Goal: Information Seeking & Learning: Find specific page/section

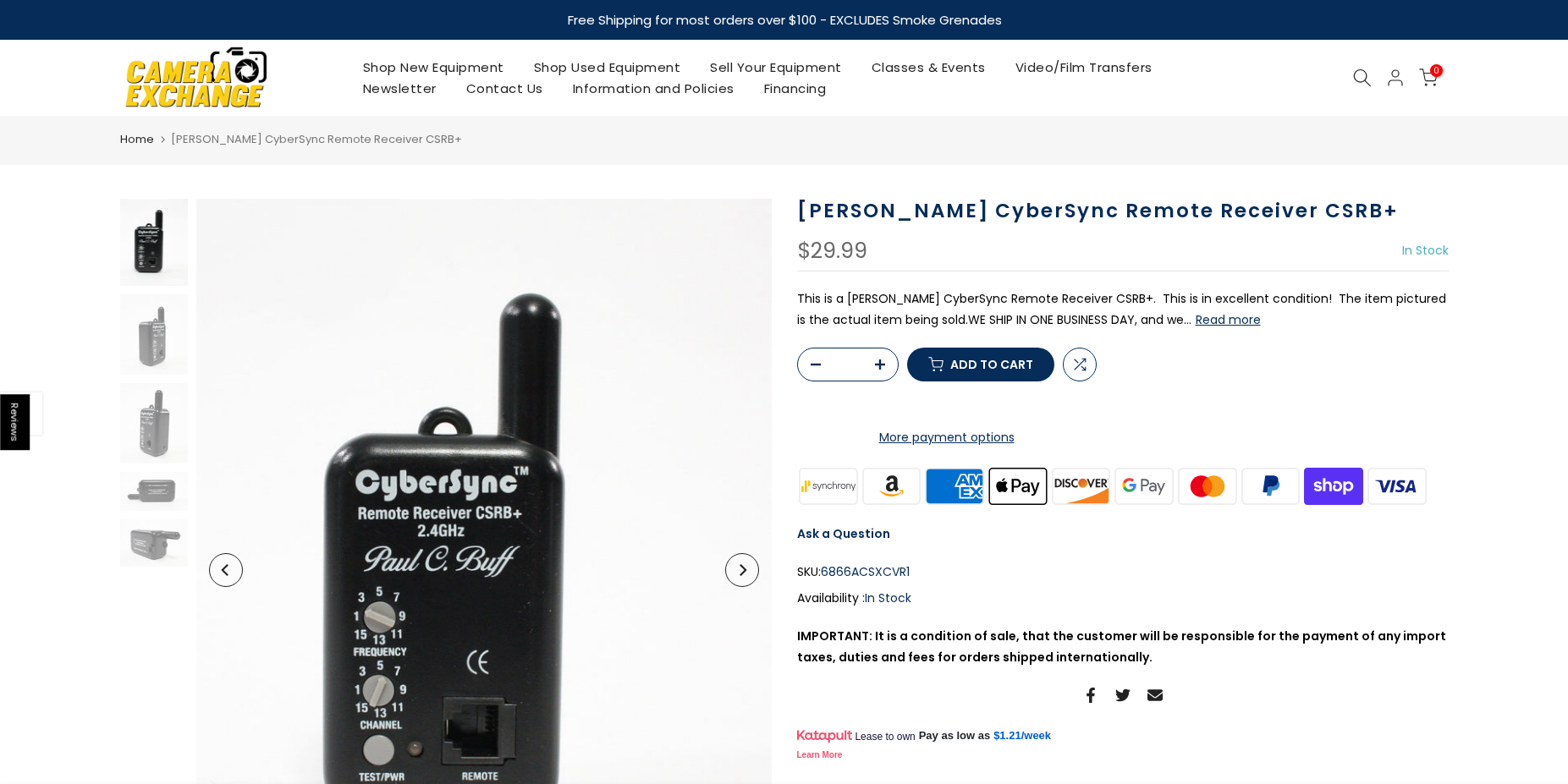
click at [1347, 75] on div at bounding box center [1362, 78] width 32 height 18
click at [1353, 74] on icon at bounding box center [1362, 78] width 18 height 18
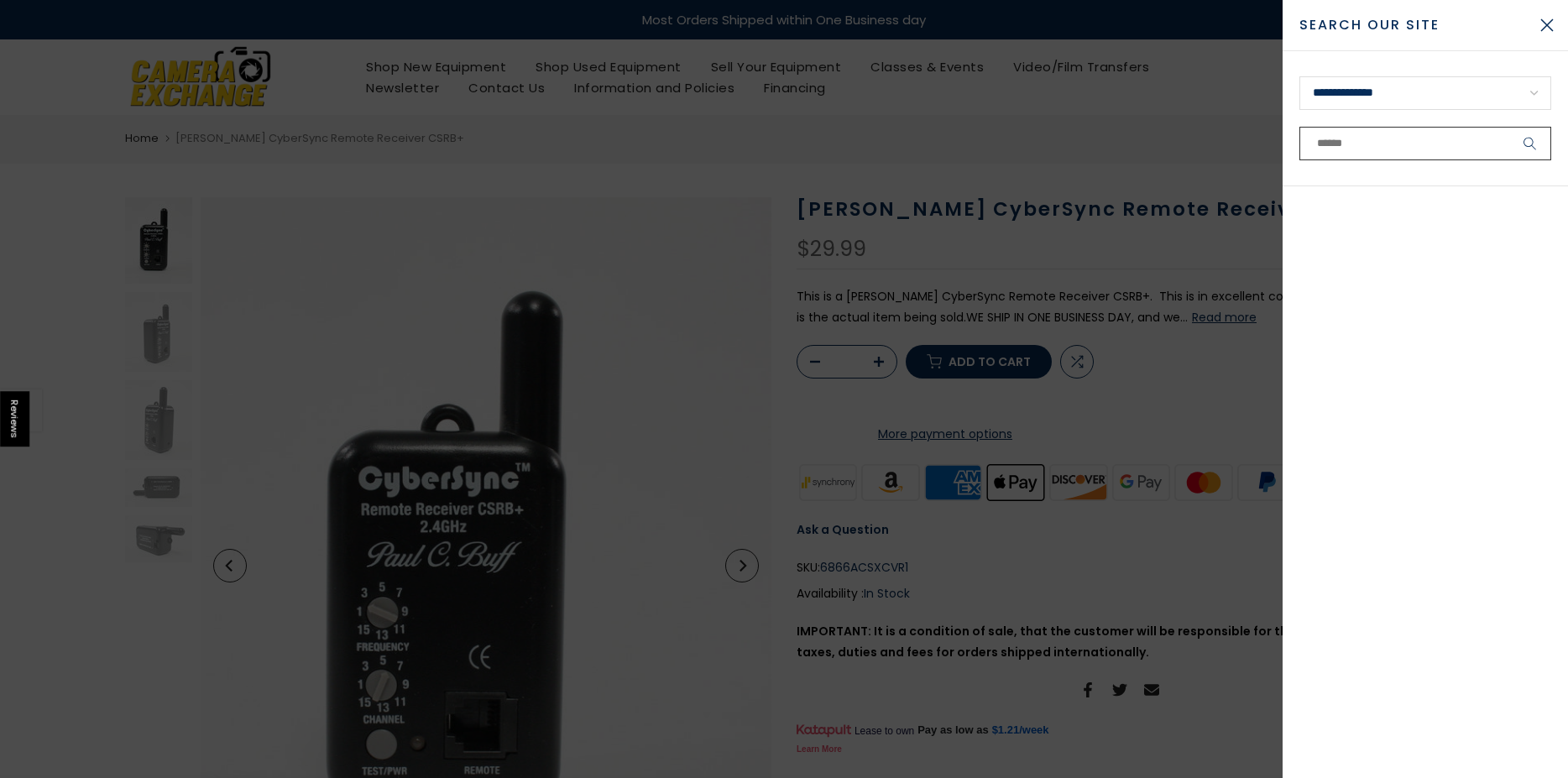
click at [1337, 151] on input "text" at bounding box center [1426, 143] width 252 height 34
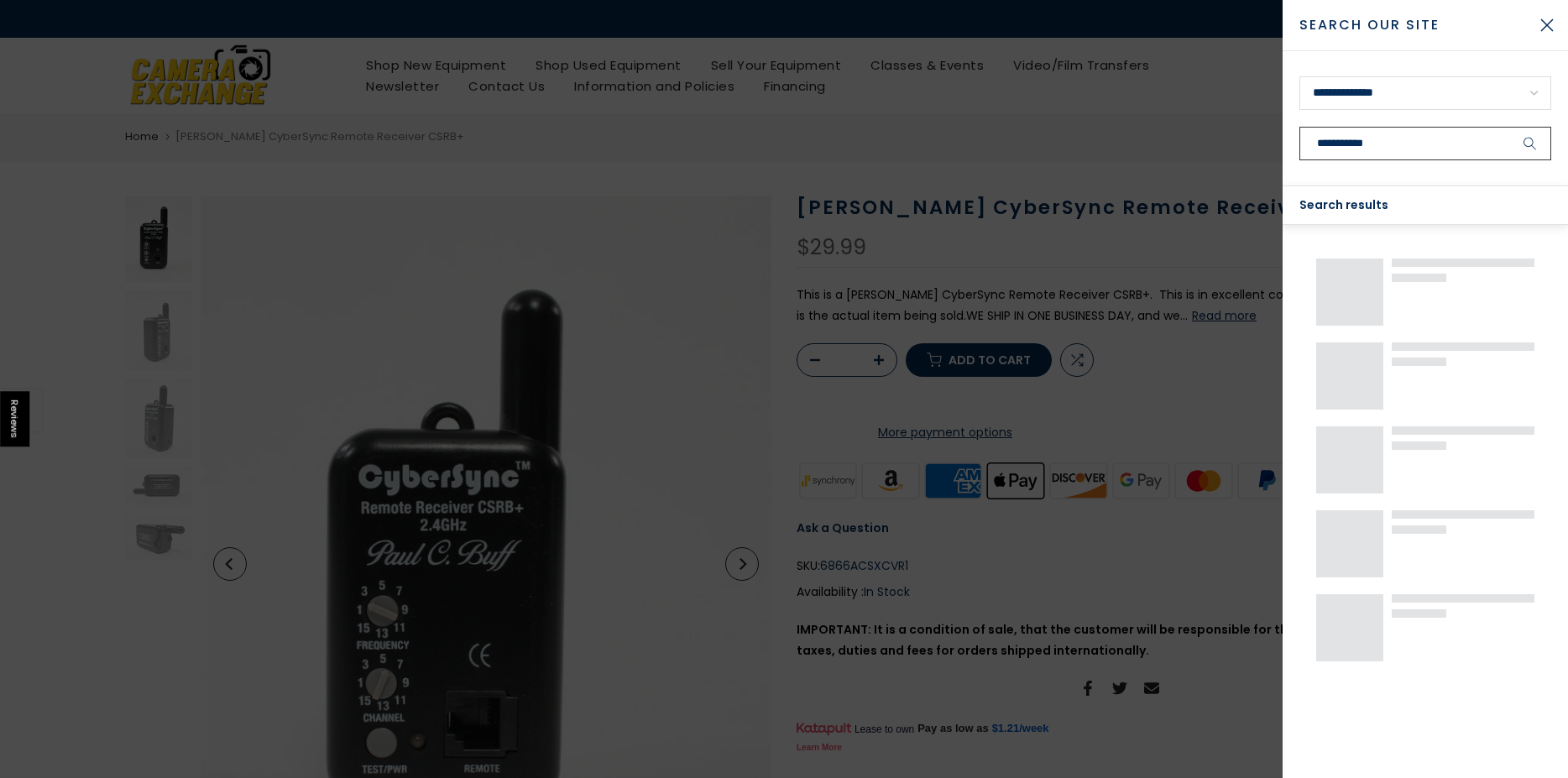
type input "**********"
click at [1509, 127] on button "submit" at bounding box center [1530, 143] width 42 height 34
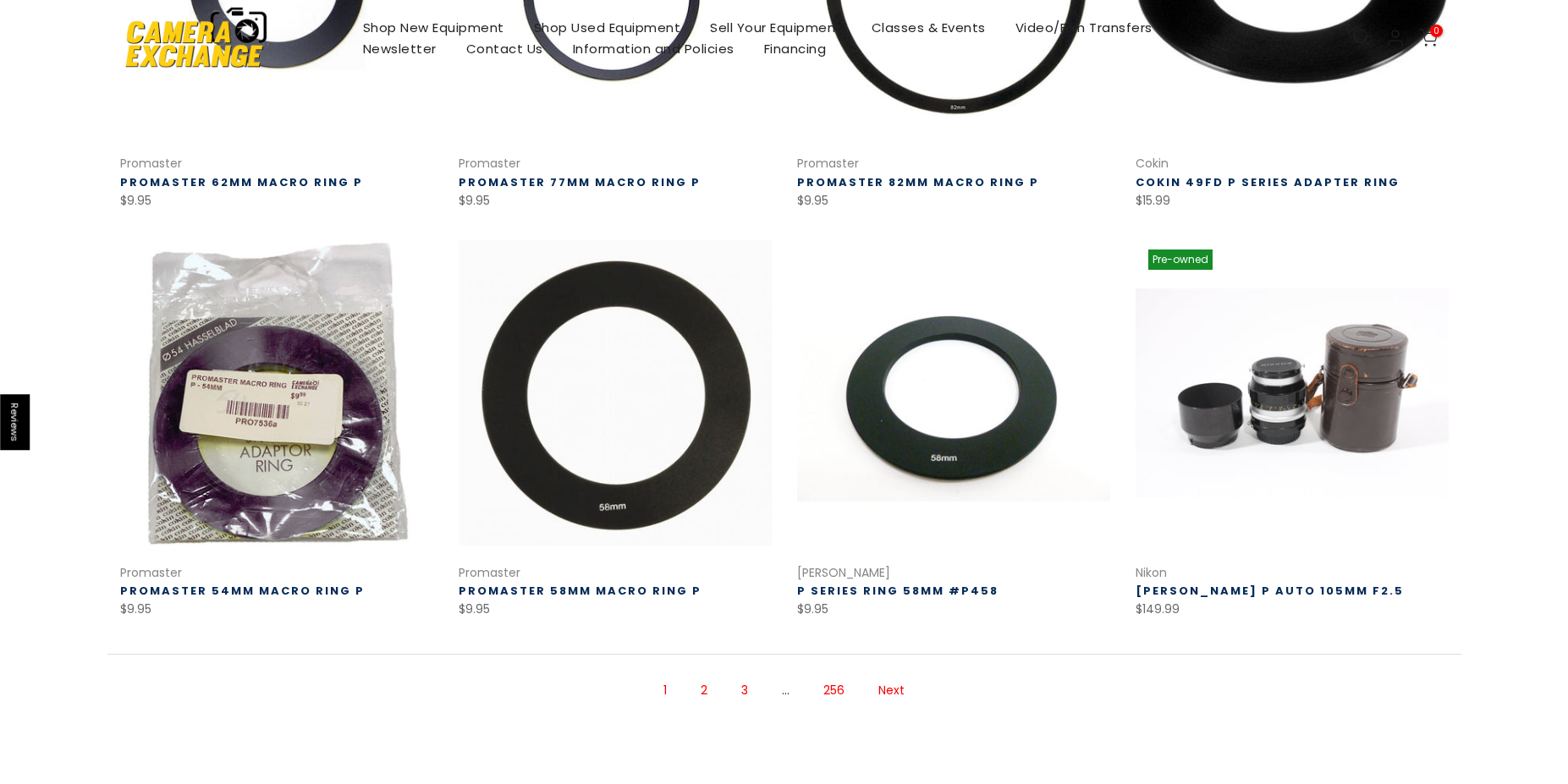
scroll to position [1015, 0]
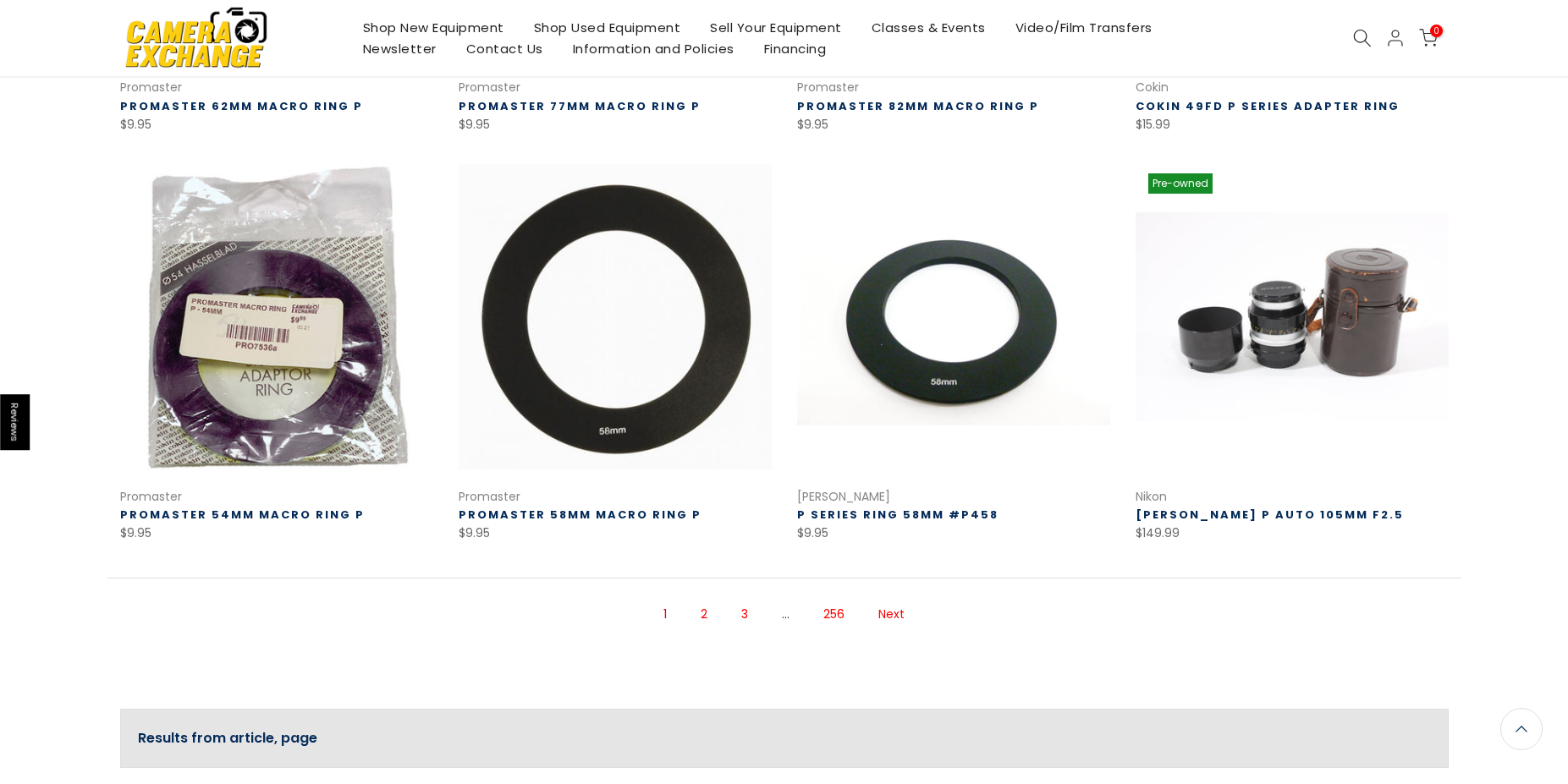
click at [733, 620] on link "3" at bounding box center [745, 614] width 24 height 29
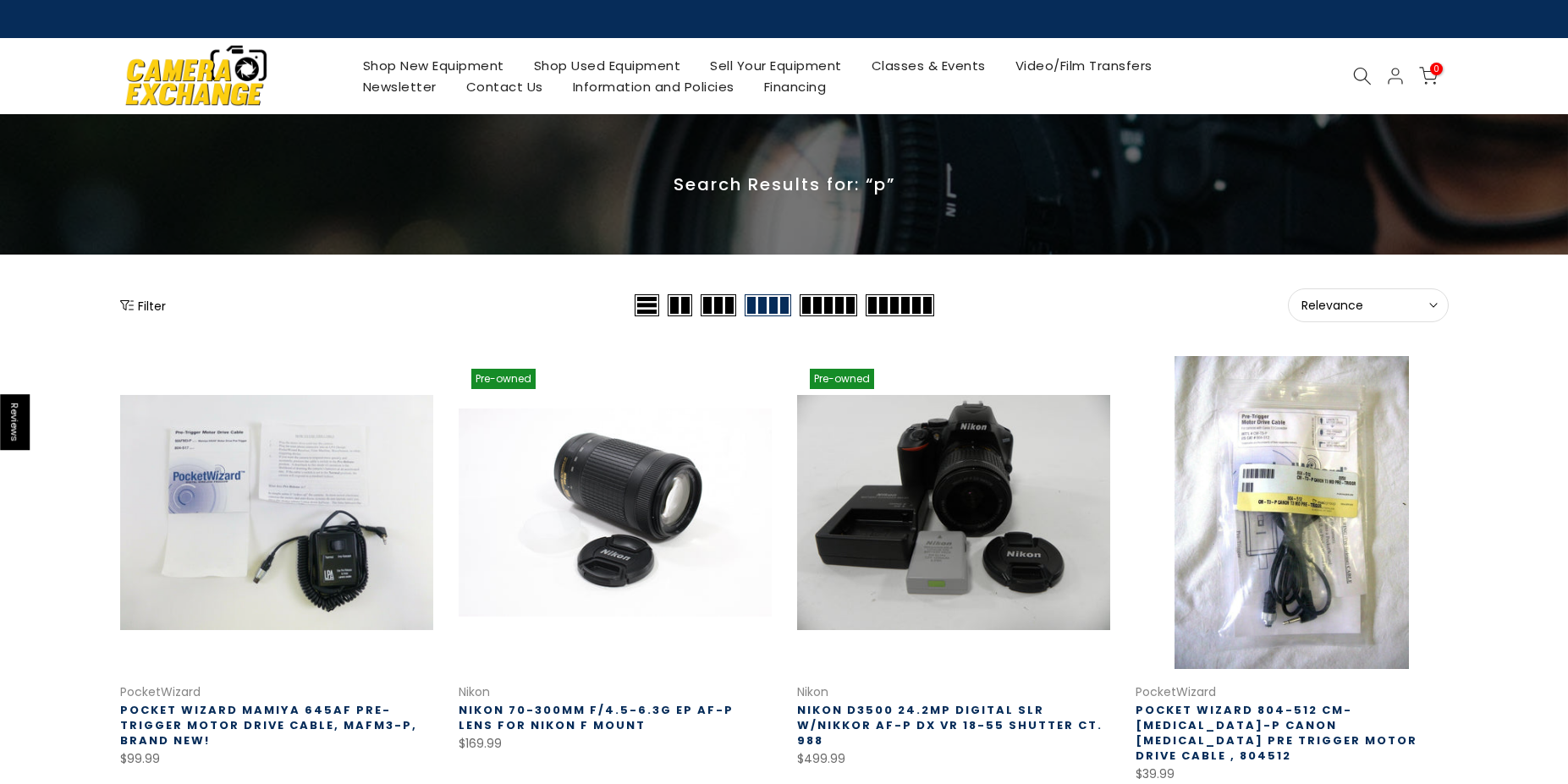
click at [1372, 72] on icon at bounding box center [1362, 76] width 18 height 18
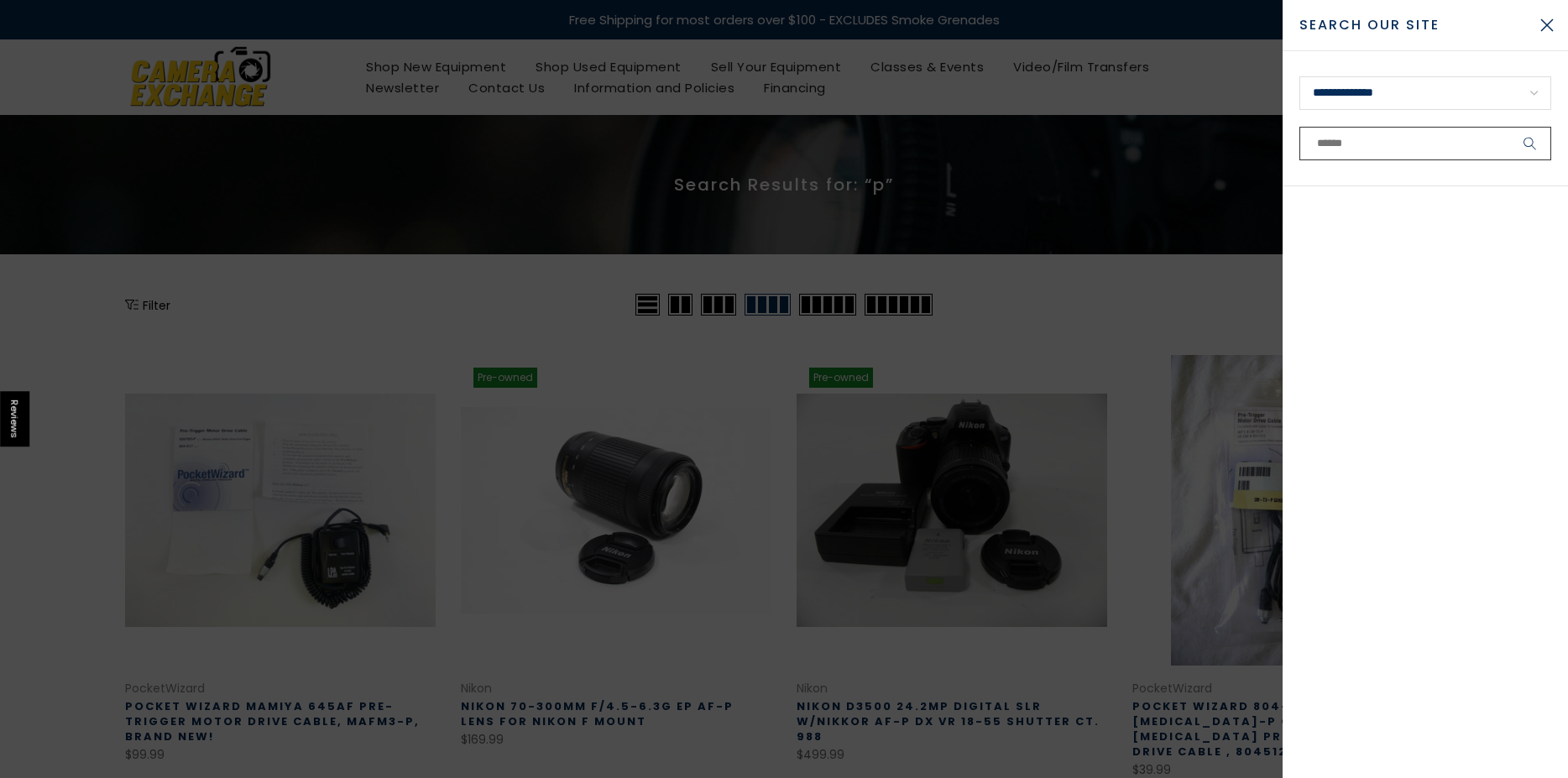
click at [1379, 151] on input "text" at bounding box center [1426, 143] width 252 height 34
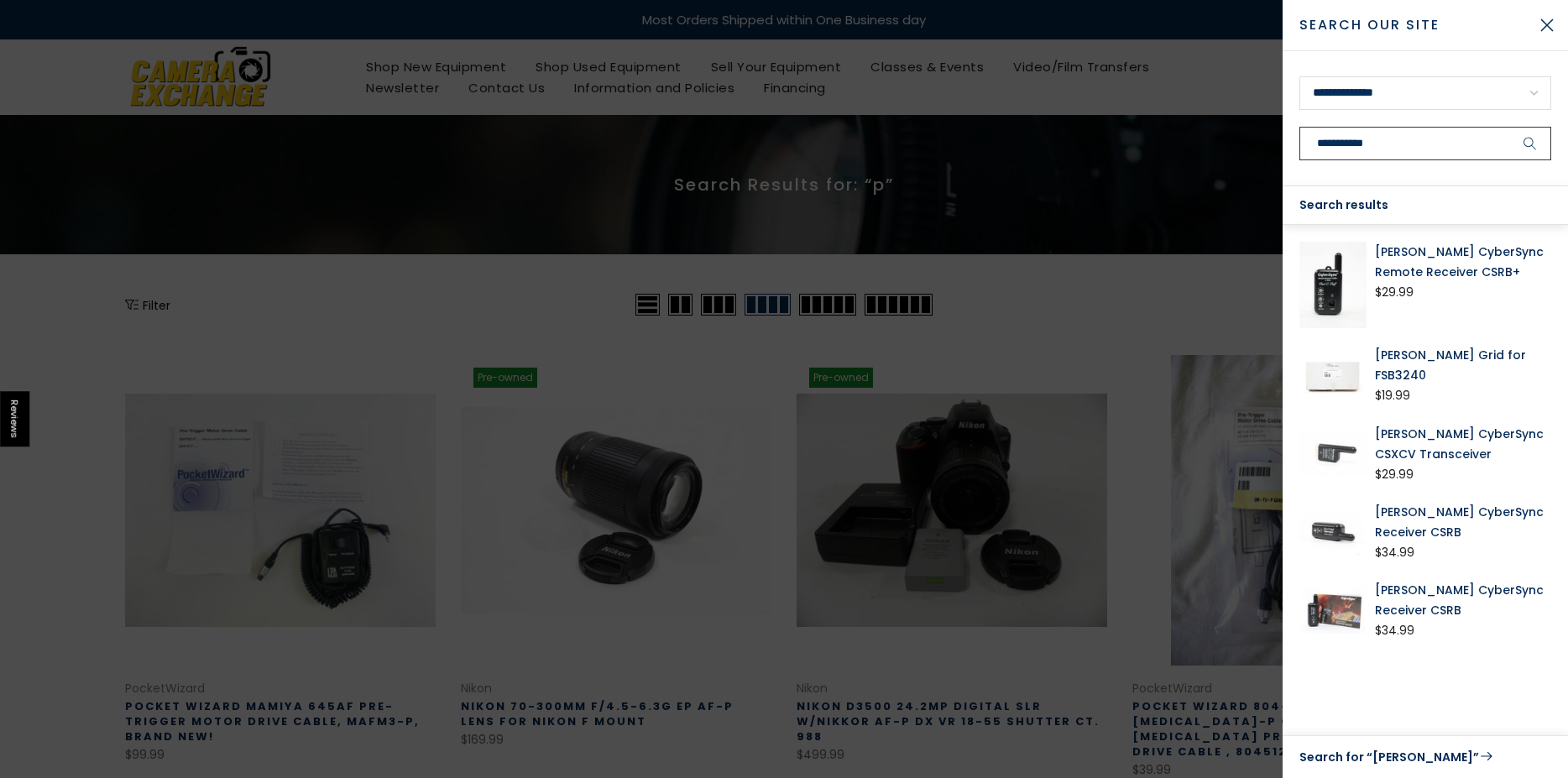
type input "**********"
click at [1509, 127] on button "submit" at bounding box center [1530, 143] width 42 height 34
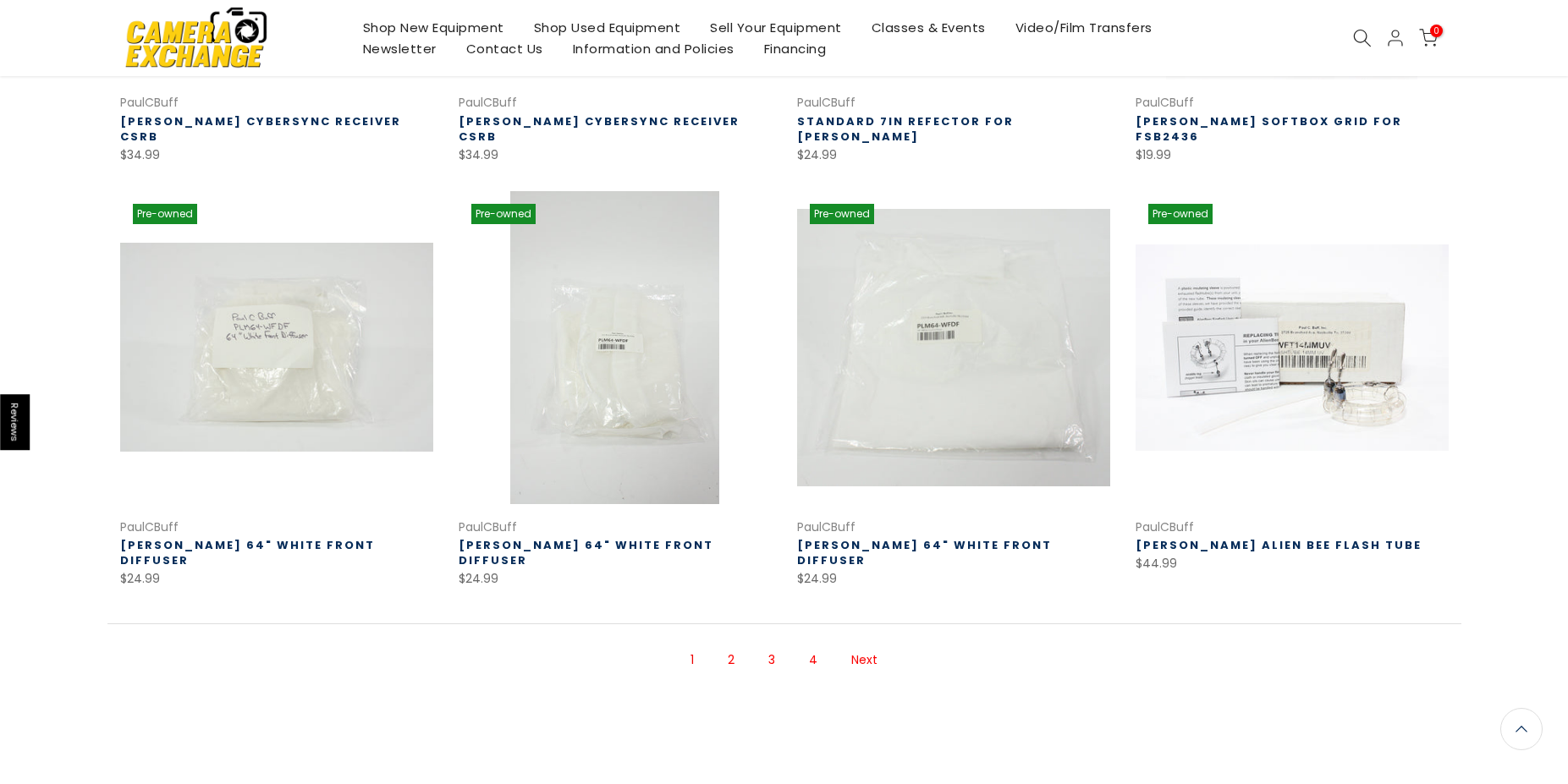
click at [819, 645] on link "4" at bounding box center [814, 660] width 26 height 29
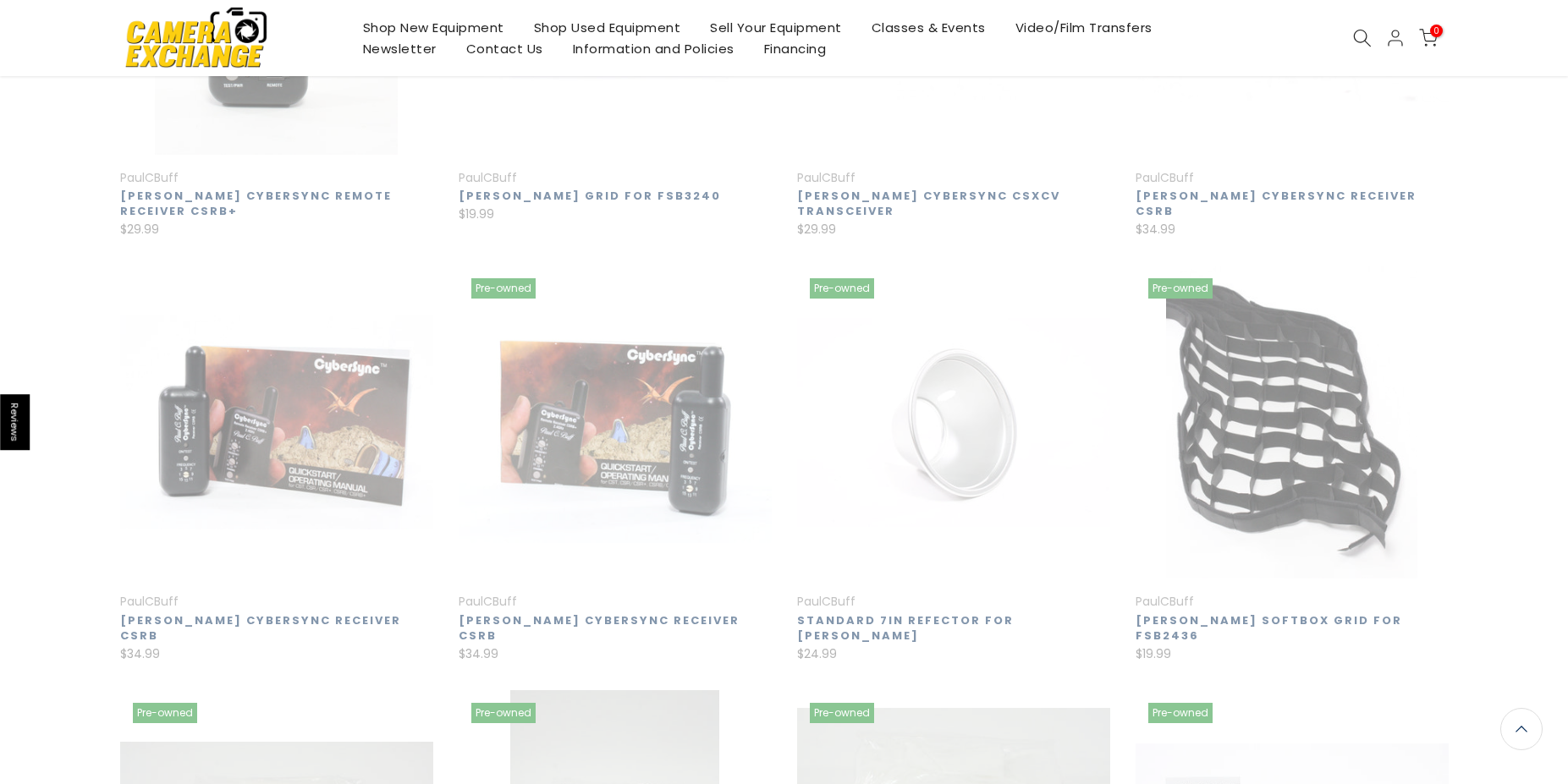
scroll to position [271, 0]
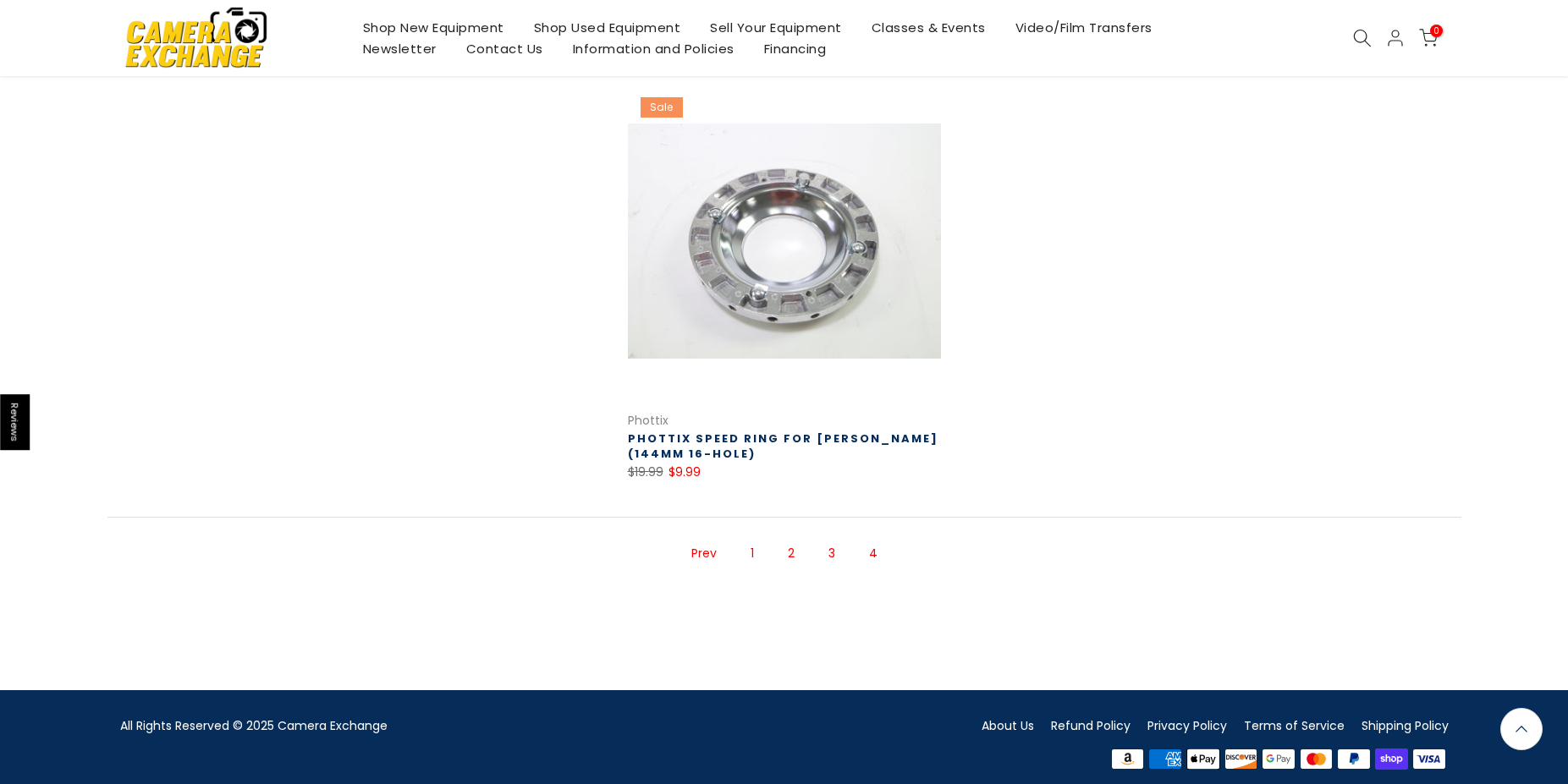
click at [840, 555] on link "3" at bounding box center [832, 554] width 24 height 29
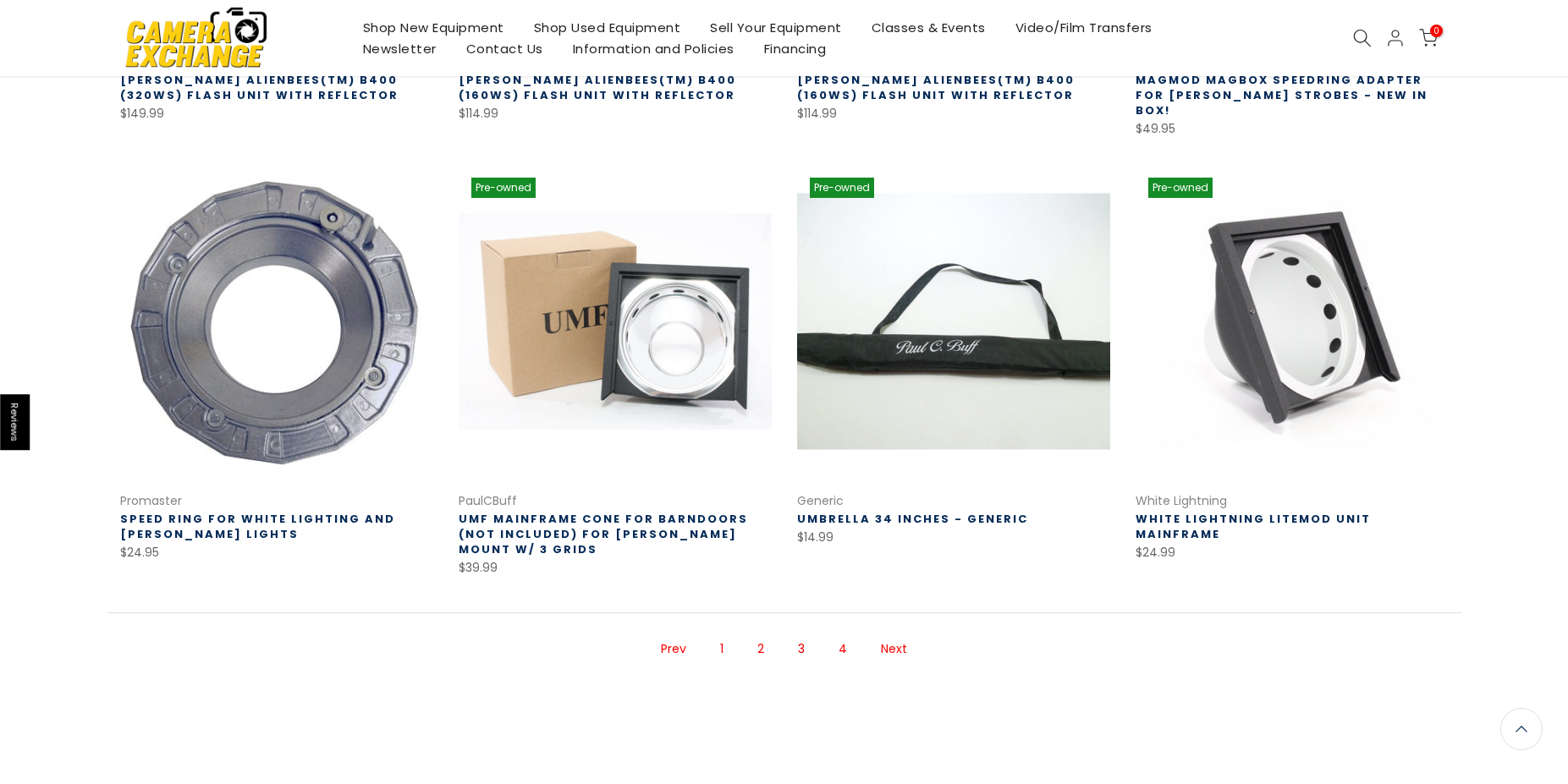
scroll to position [1166, 0]
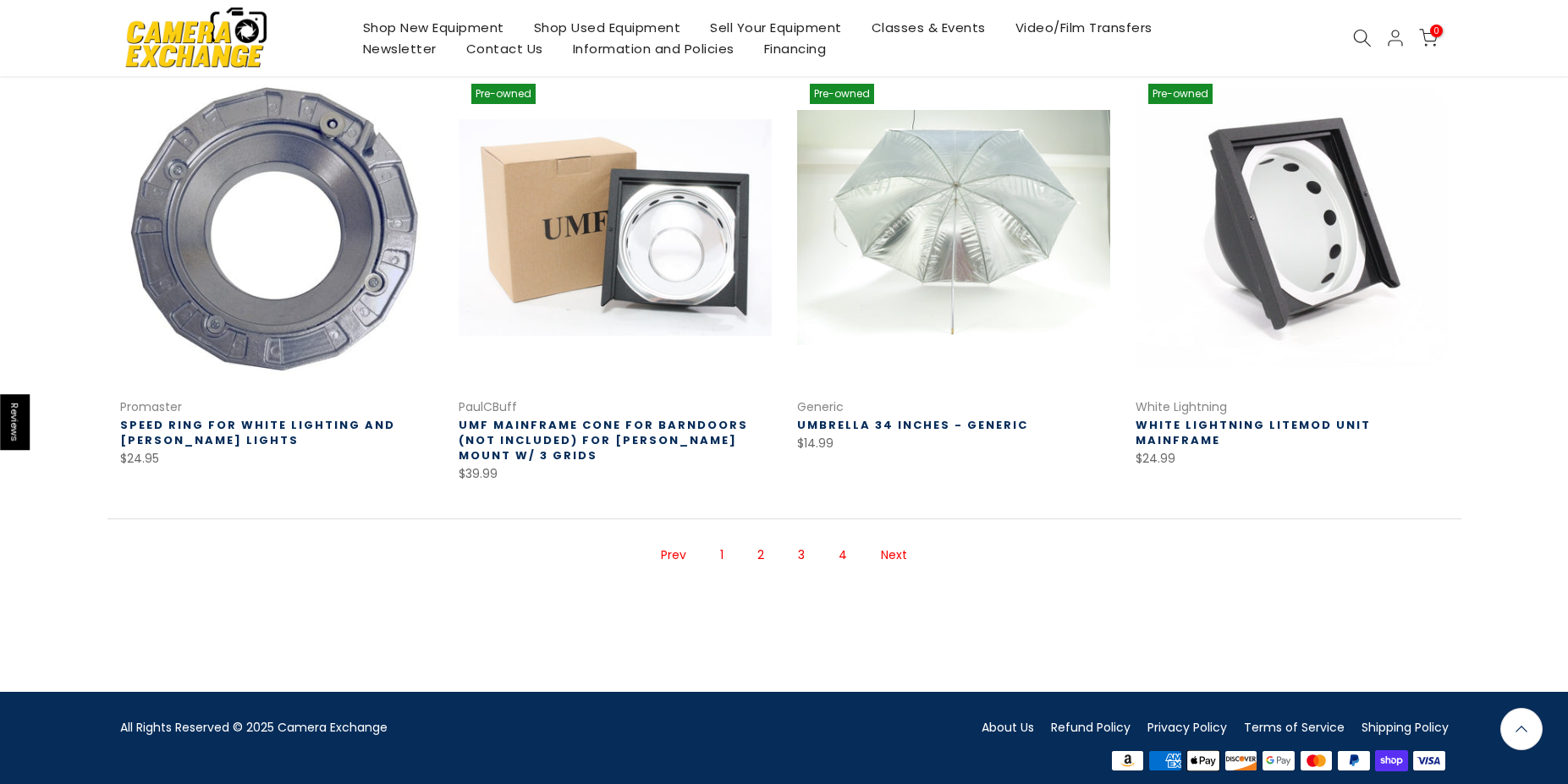
click at [766, 546] on link "2" at bounding box center [761, 556] width 24 height 29
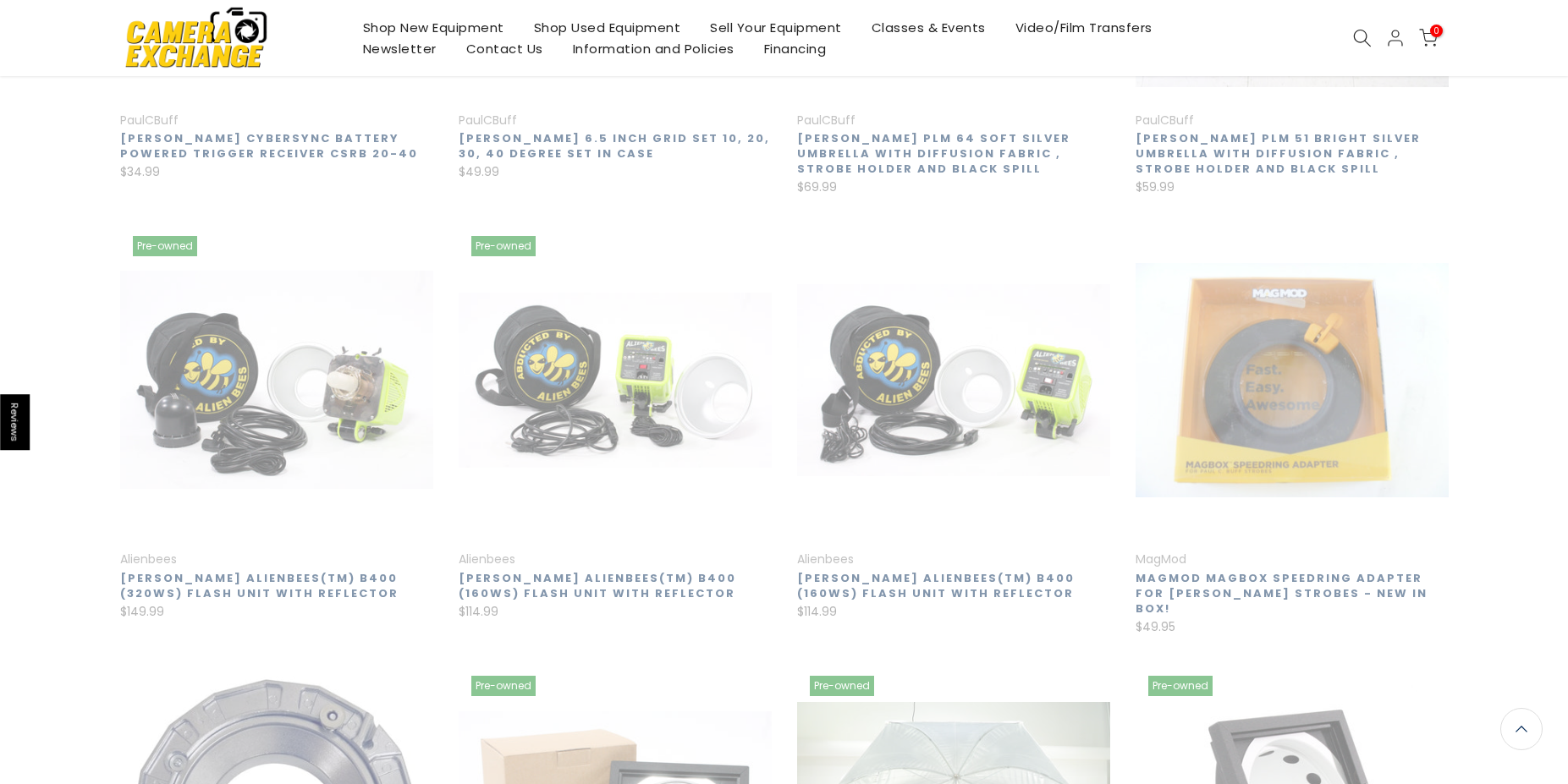
scroll to position [273, 0]
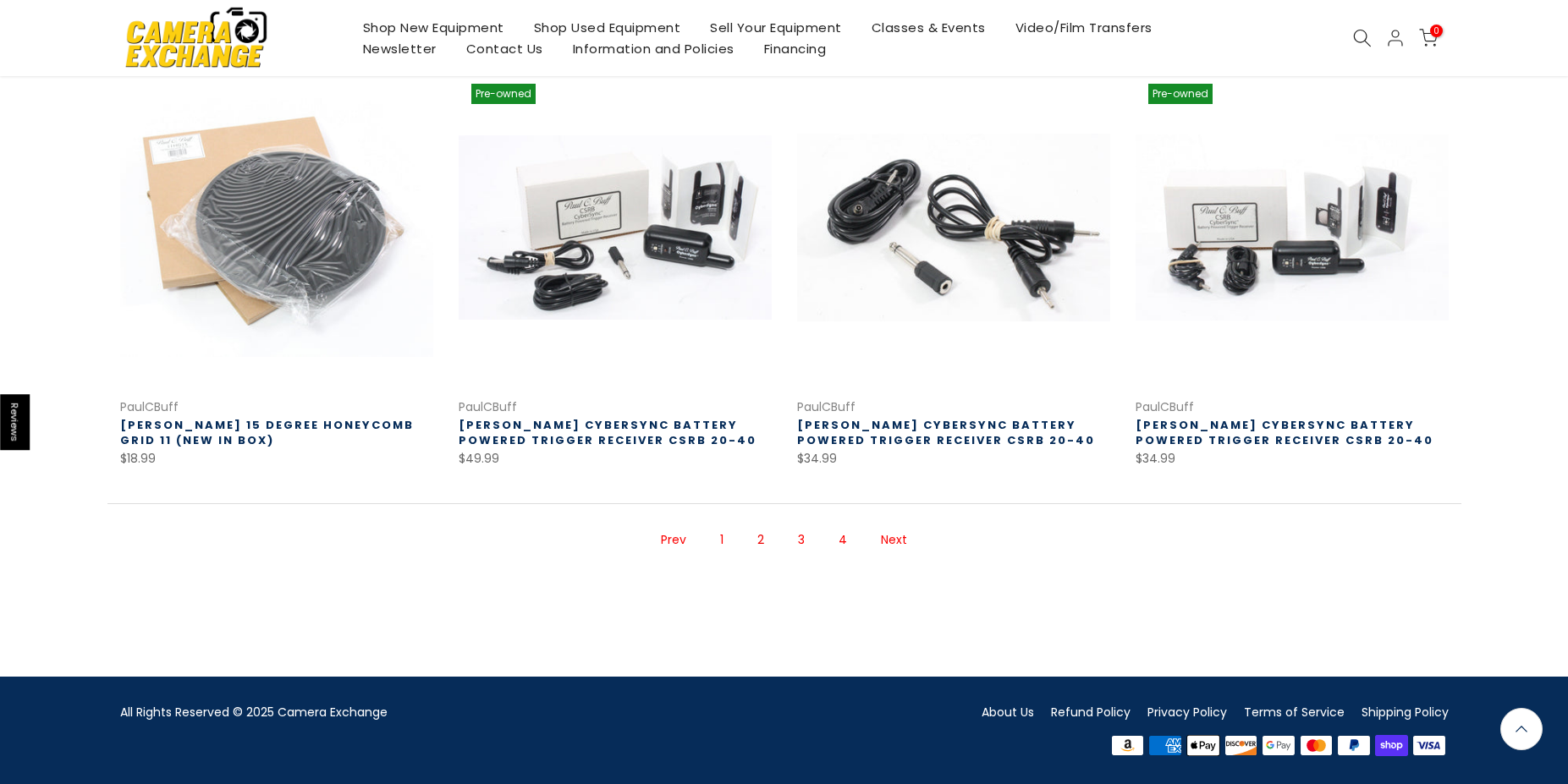
click at [730, 537] on link "1" at bounding box center [722, 540] width 20 height 29
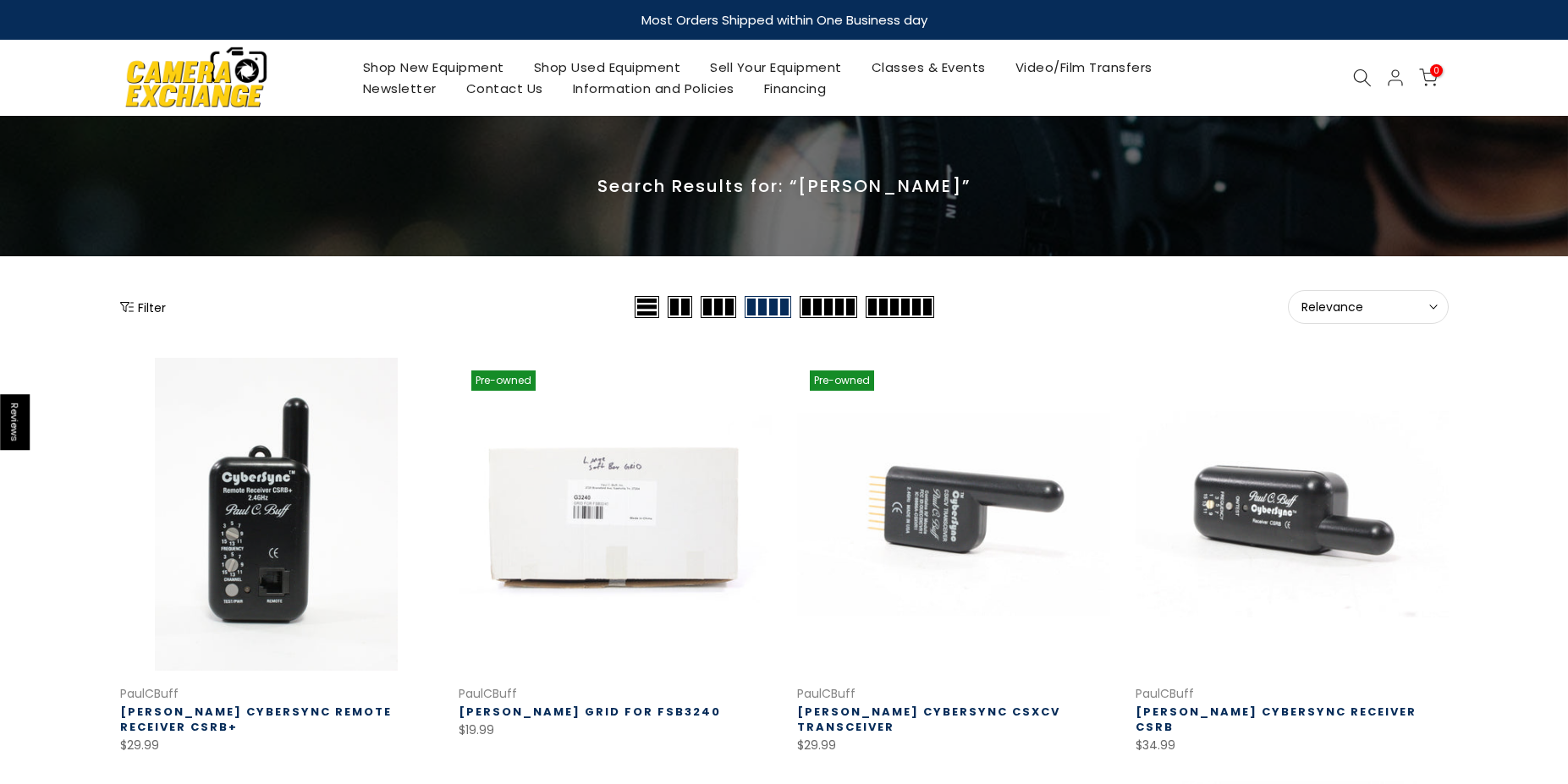
click at [1344, 78] on div "0 / $0.00" at bounding box center [1345, 78] width 224 height 20
click at [1347, 75] on div at bounding box center [1362, 78] width 32 height 18
click at [1360, 69] on use at bounding box center [1361, 78] width 17 height 17
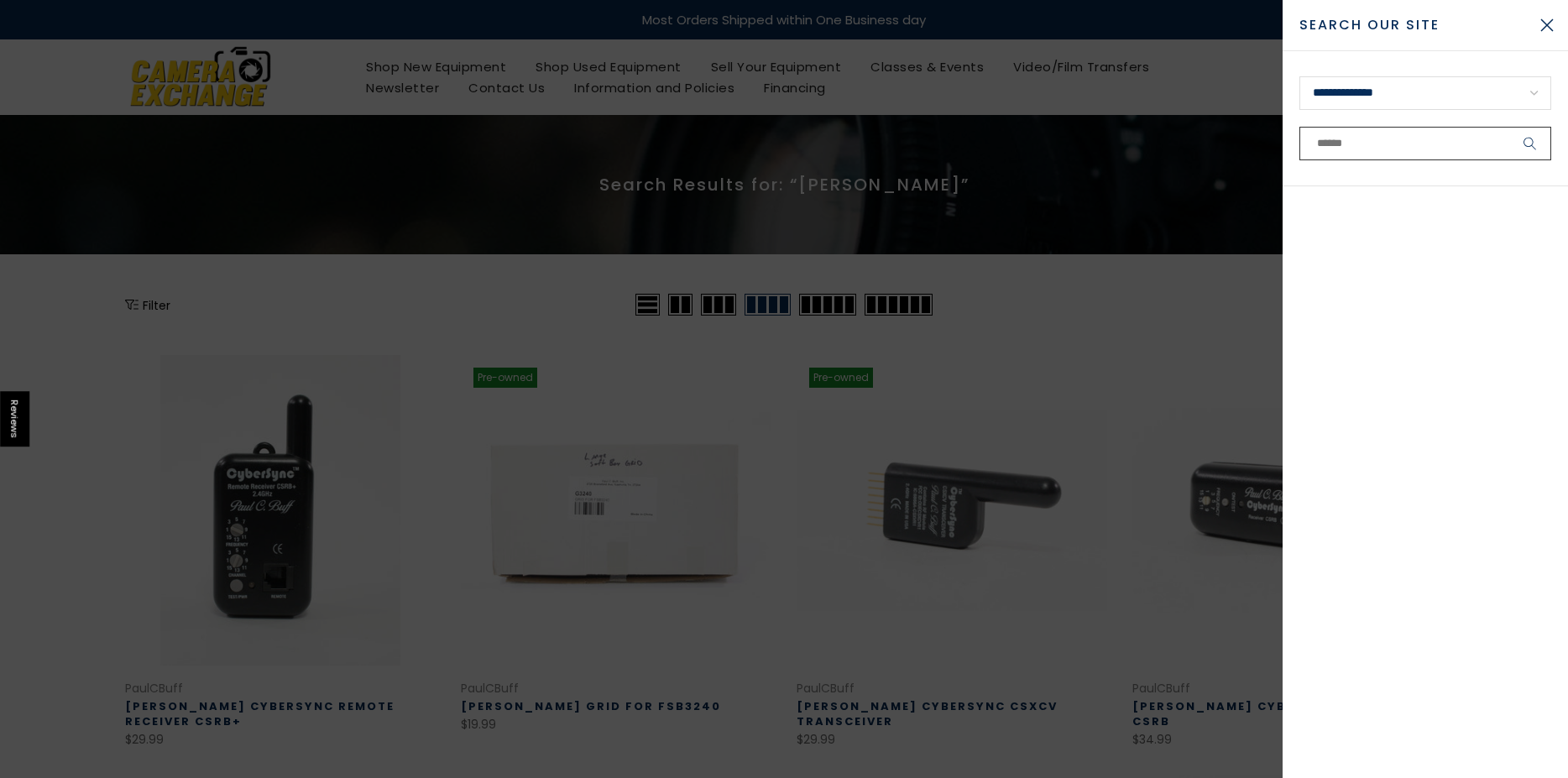
click at [1396, 141] on input "text" at bounding box center [1426, 143] width 252 height 34
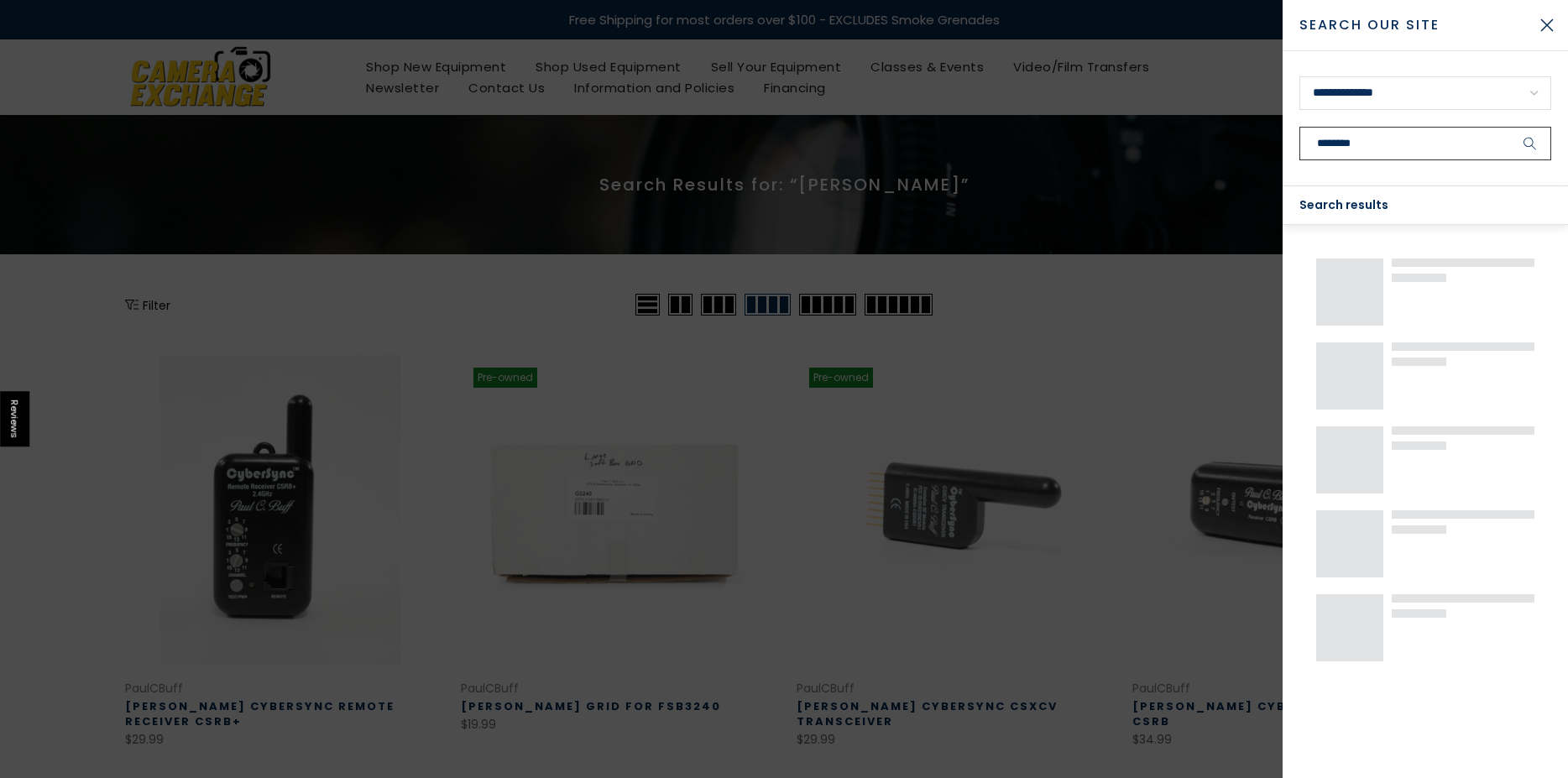
type input "********"
click at [1509, 127] on button "submit" at bounding box center [1530, 143] width 42 height 34
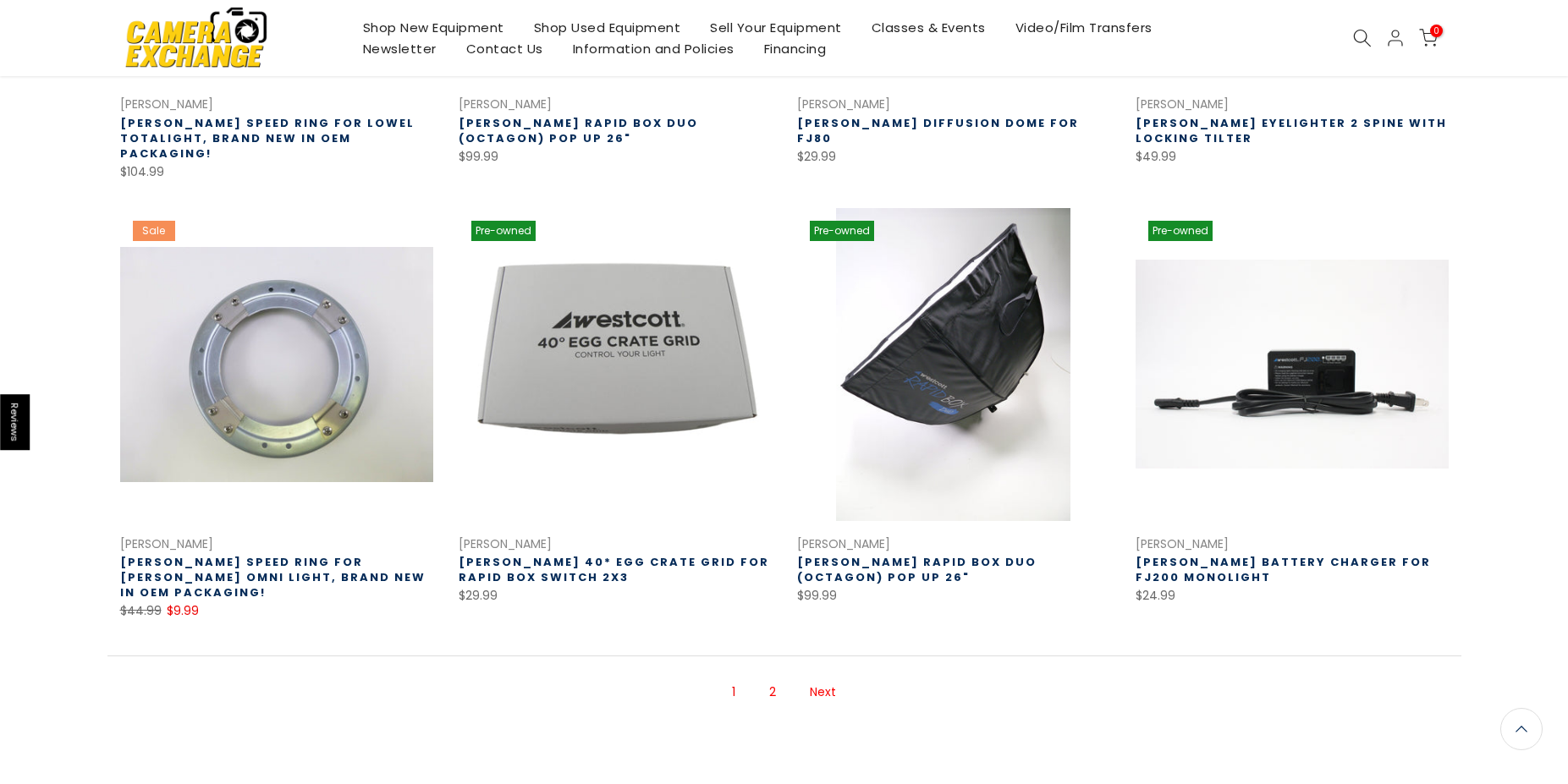
scroll to position [1015, 0]
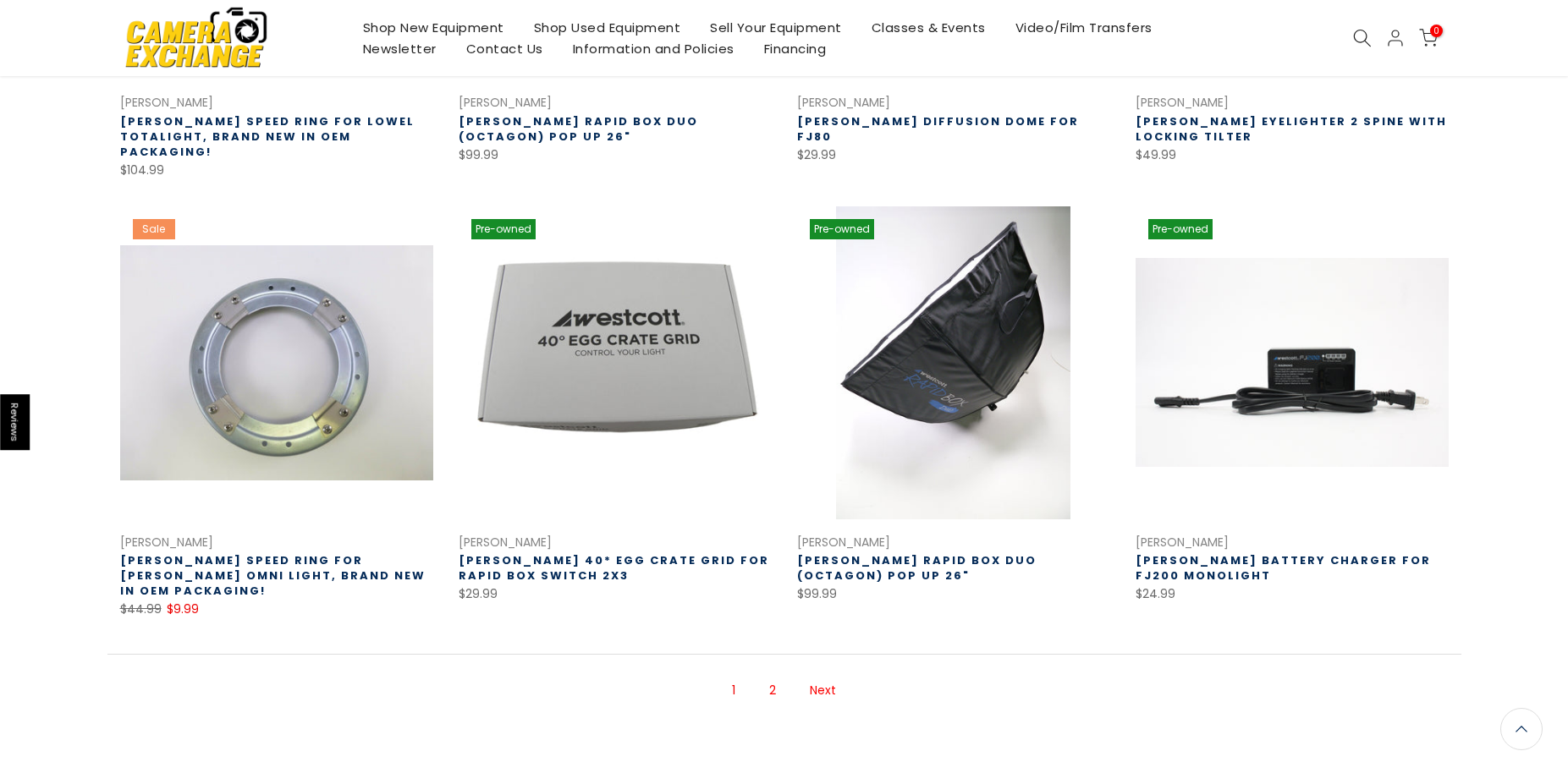
click at [777, 676] on link "2" at bounding box center [773, 691] width 24 height 29
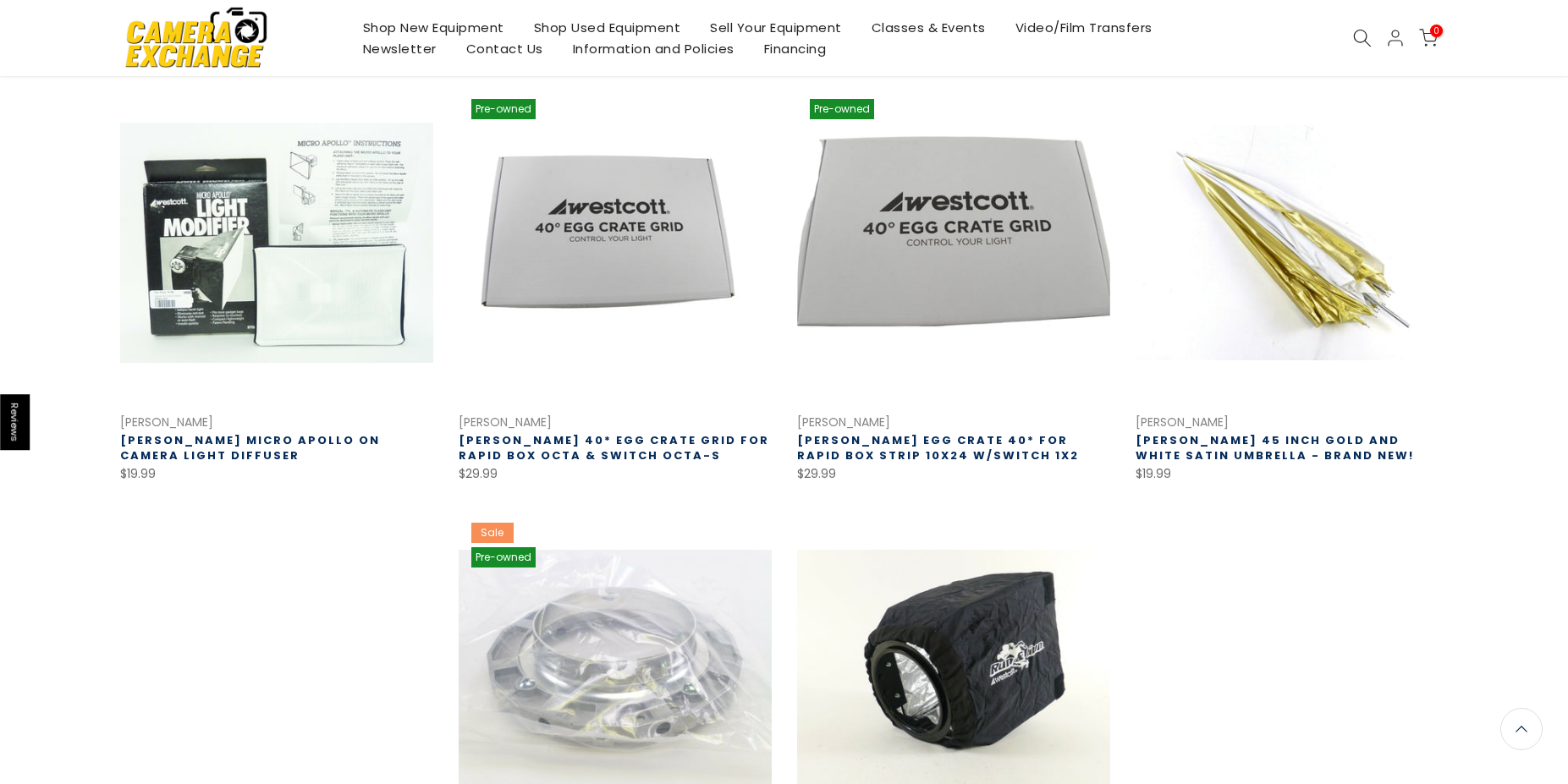
scroll to position [273, 0]
